Goal: Use online tool/utility: Utilize a website feature to perform a specific function

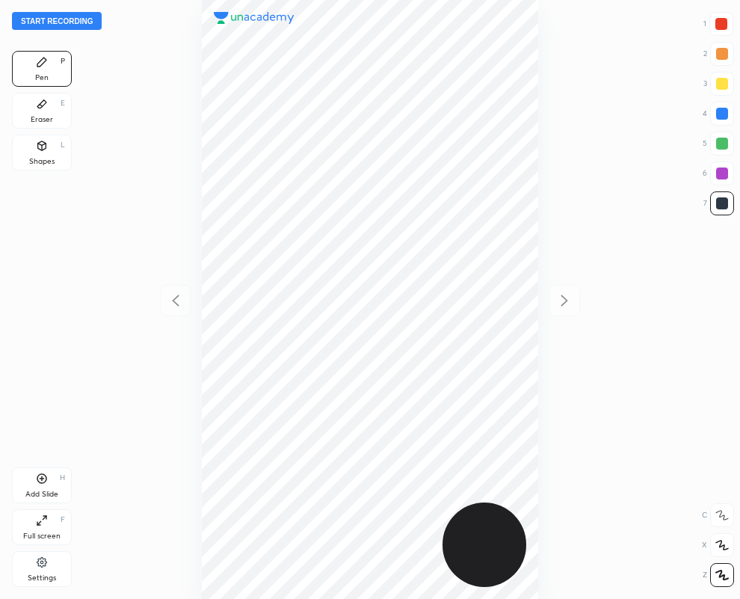
scroll to position [599, 501]
click at [726, 15] on div at bounding box center [722, 24] width 24 height 24
click at [714, 199] on div at bounding box center [722, 203] width 24 height 24
click at [724, 174] on div at bounding box center [722, 173] width 12 height 12
click at [49, 21] on button "Start recording" at bounding box center [57, 21] width 90 height 18
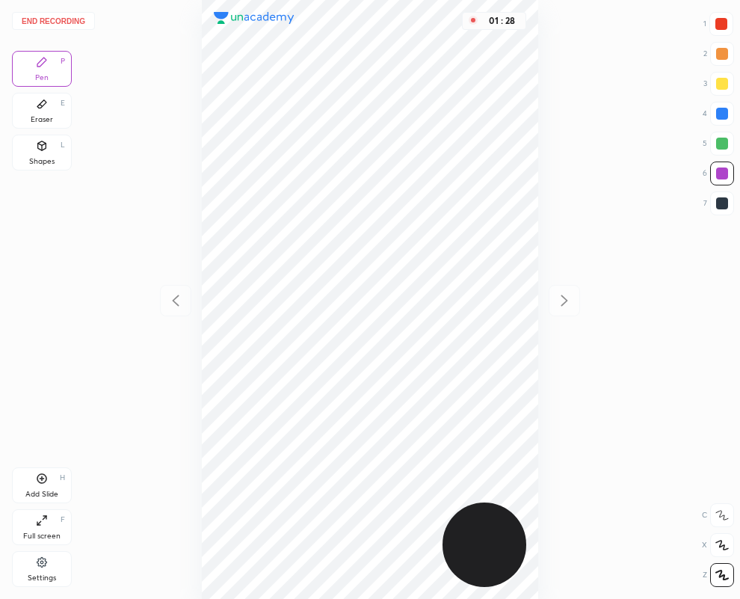
click at [40, 111] on div "Eraser E" at bounding box center [42, 111] width 60 height 36
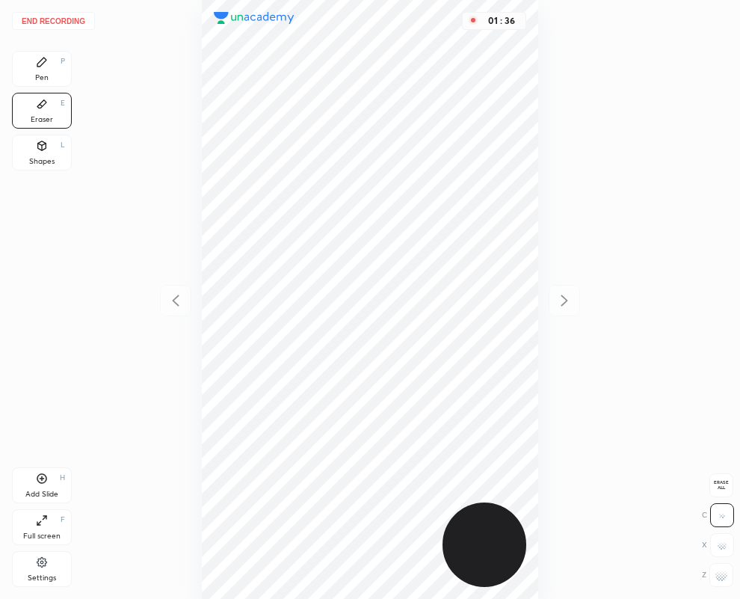
click at [39, 64] on icon at bounding box center [41, 62] width 9 height 9
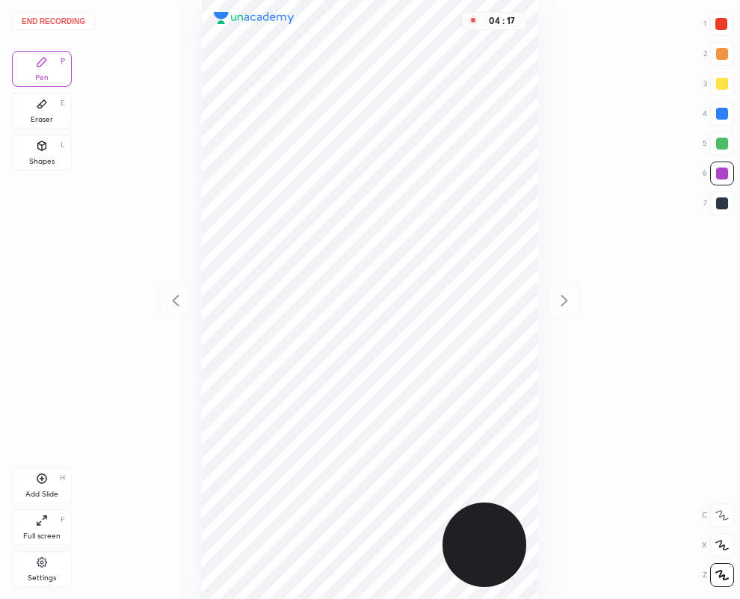
click at [73, 19] on button "End recording" at bounding box center [53, 21] width 83 height 18
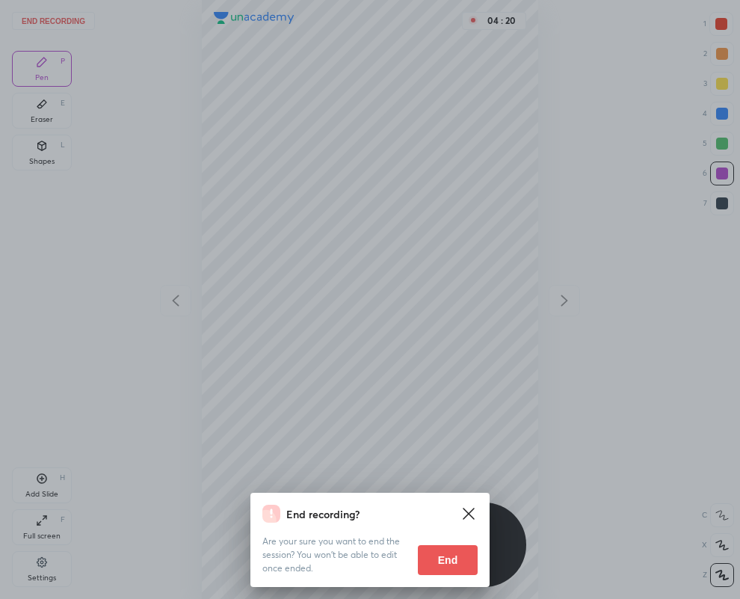
click at [452, 559] on button "End" at bounding box center [448, 560] width 60 height 30
